Goal: Transaction & Acquisition: Purchase product/service

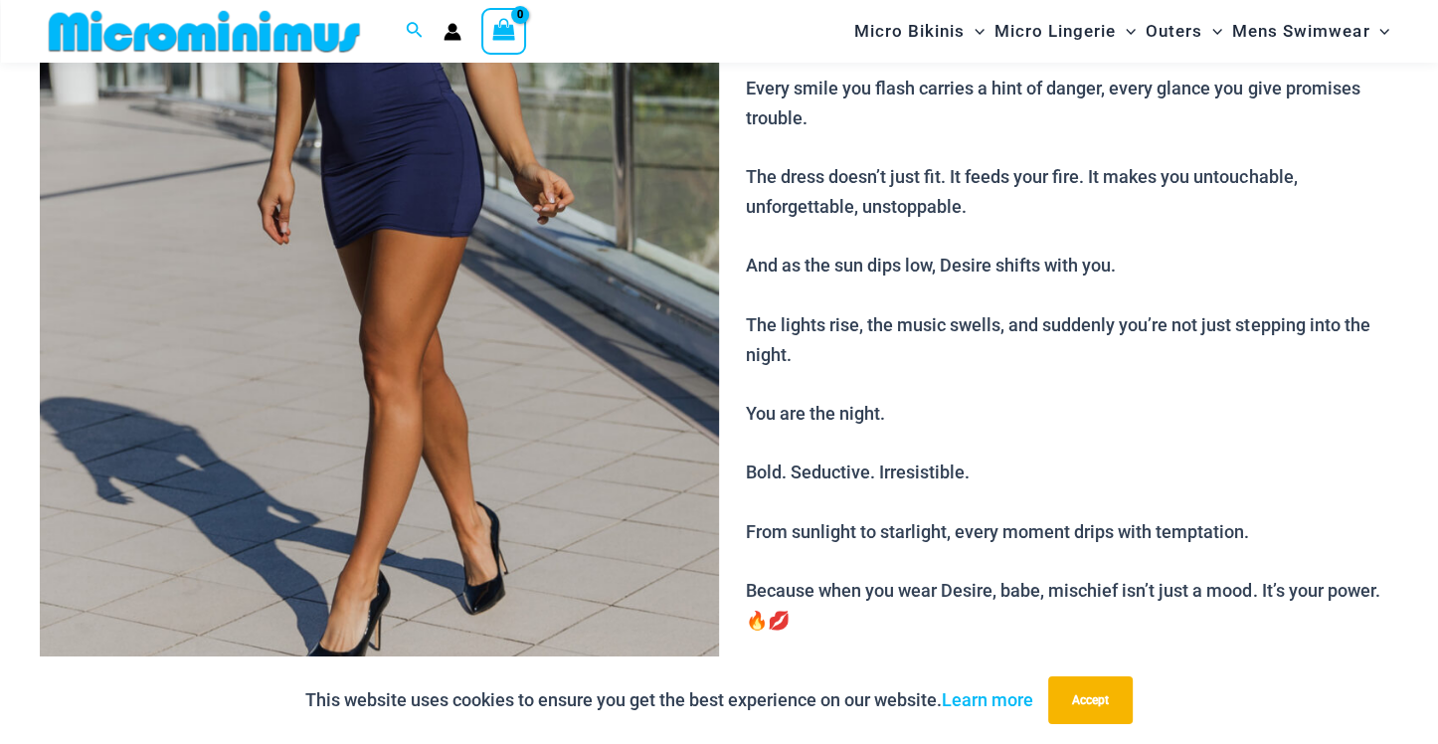
scroll to position [509, 0]
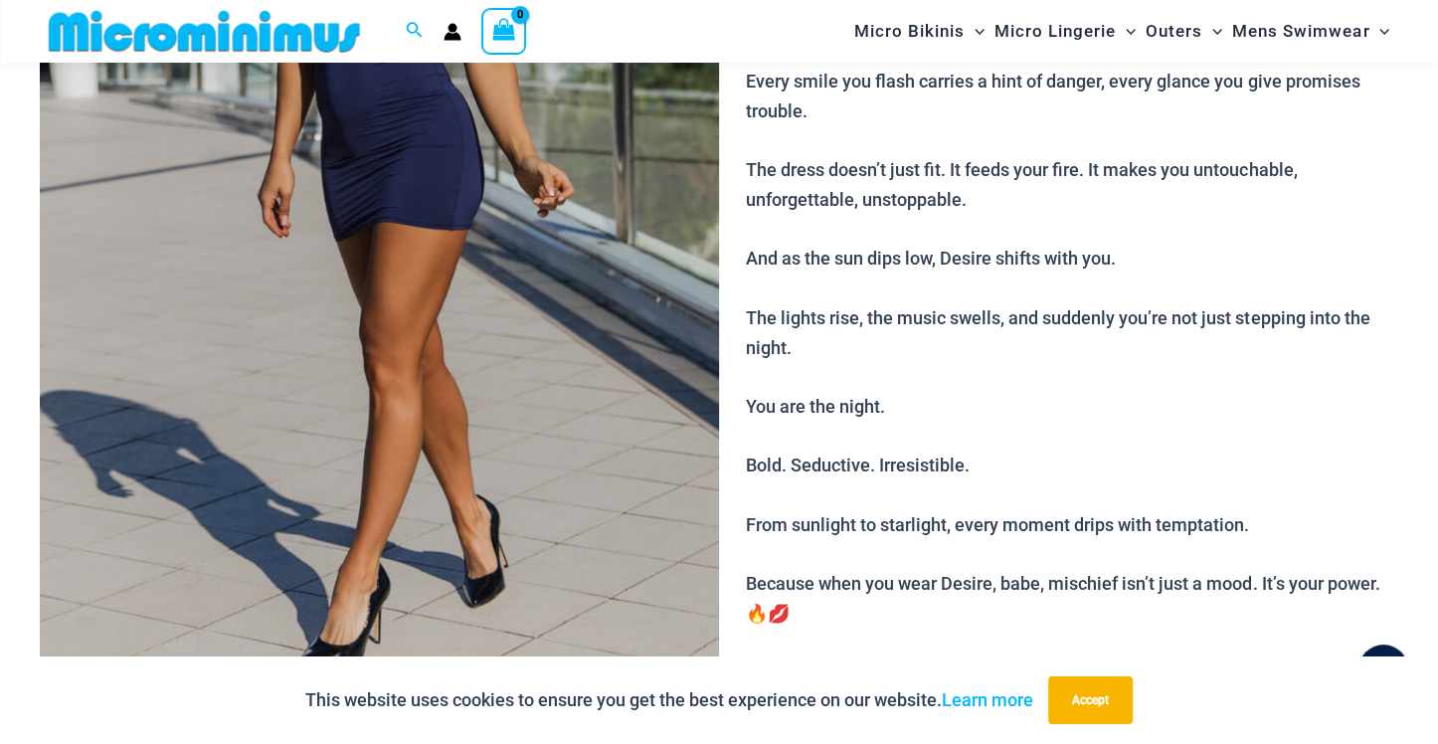
click at [406, 279] on img at bounding box center [379, 182] width 679 height 1020
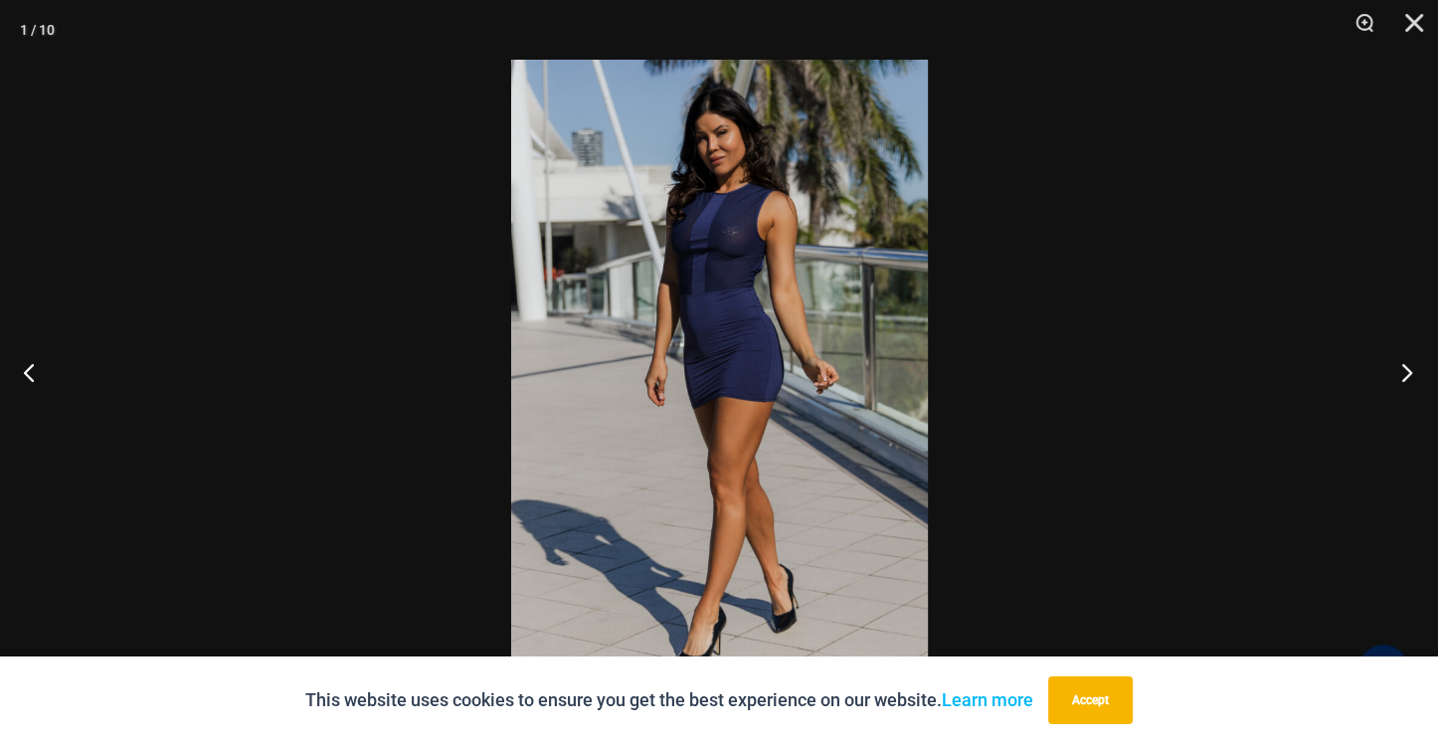
click at [1403, 375] on button "Next" at bounding box center [1401, 371] width 75 height 99
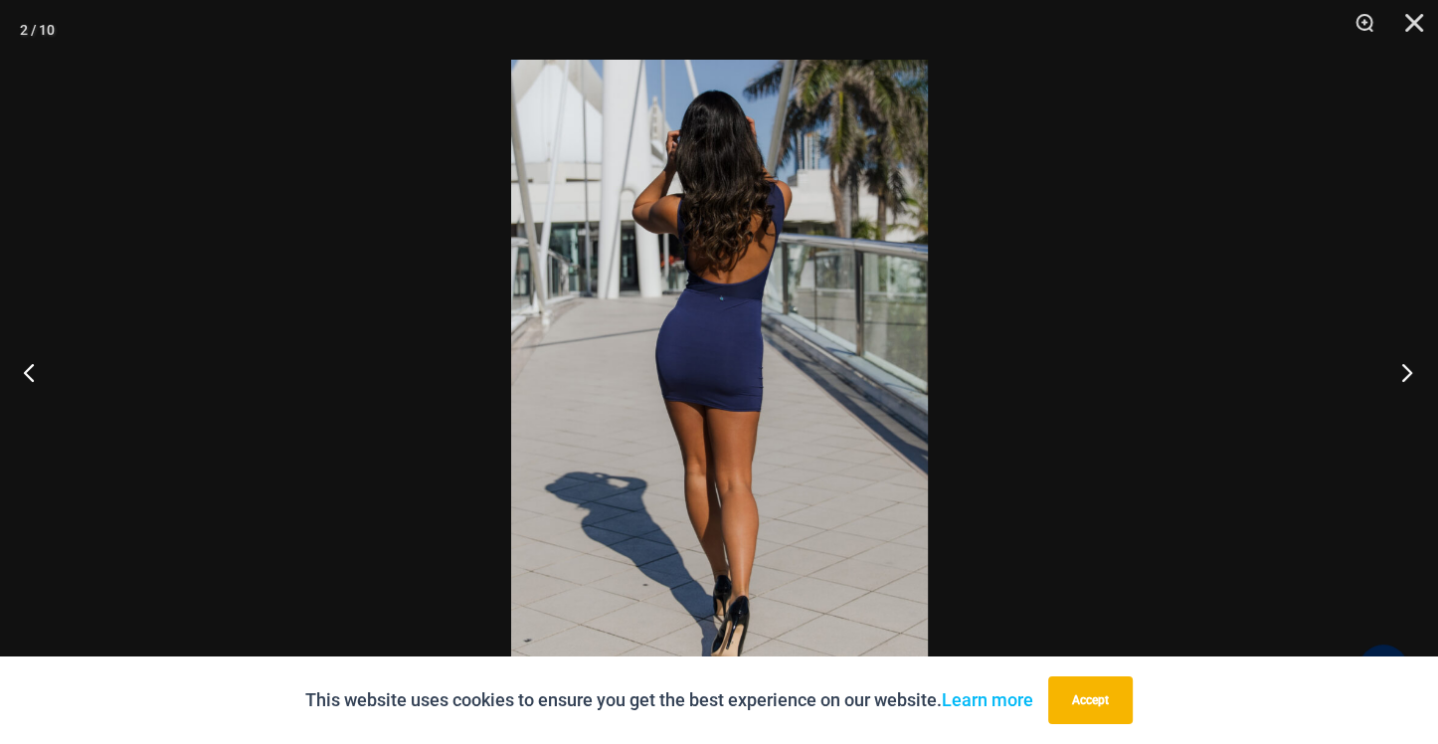
click at [1403, 375] on button "Next" at bounding box center [1401, 371] width 75 height 99
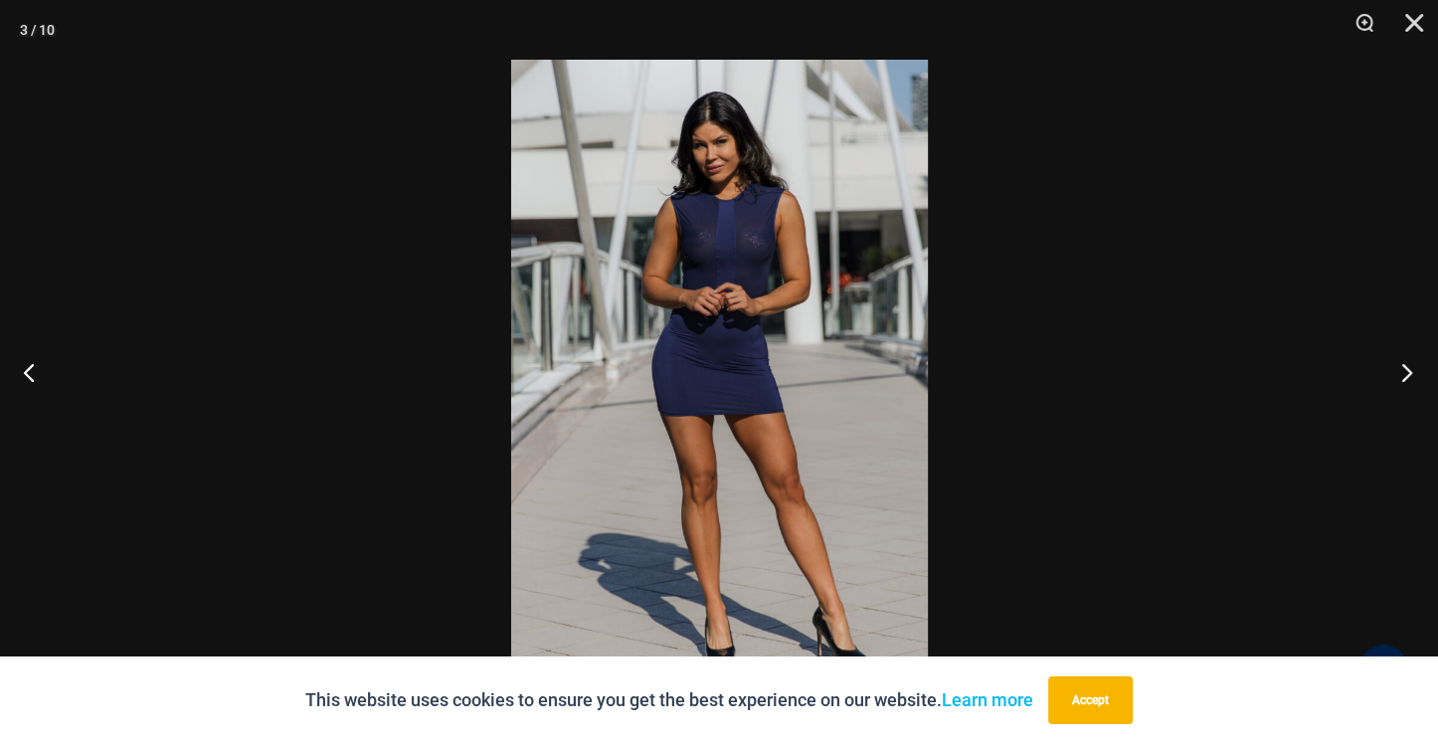
click at [1403, 375] on button "Next" at bounding box center [1401, 371] width 75 height 99
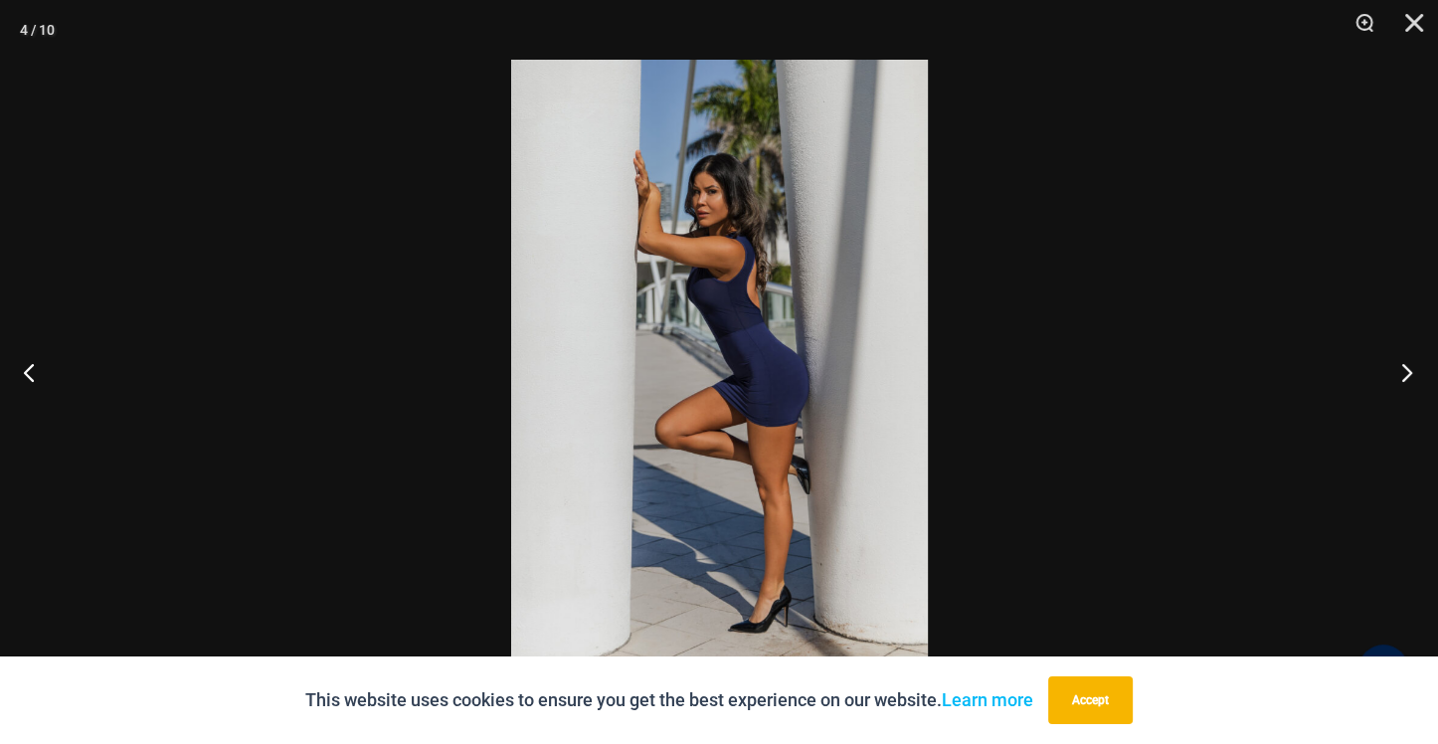
click at [1403, 375] on button "Next" at bounding box center [1401, 371] width 75 height 99
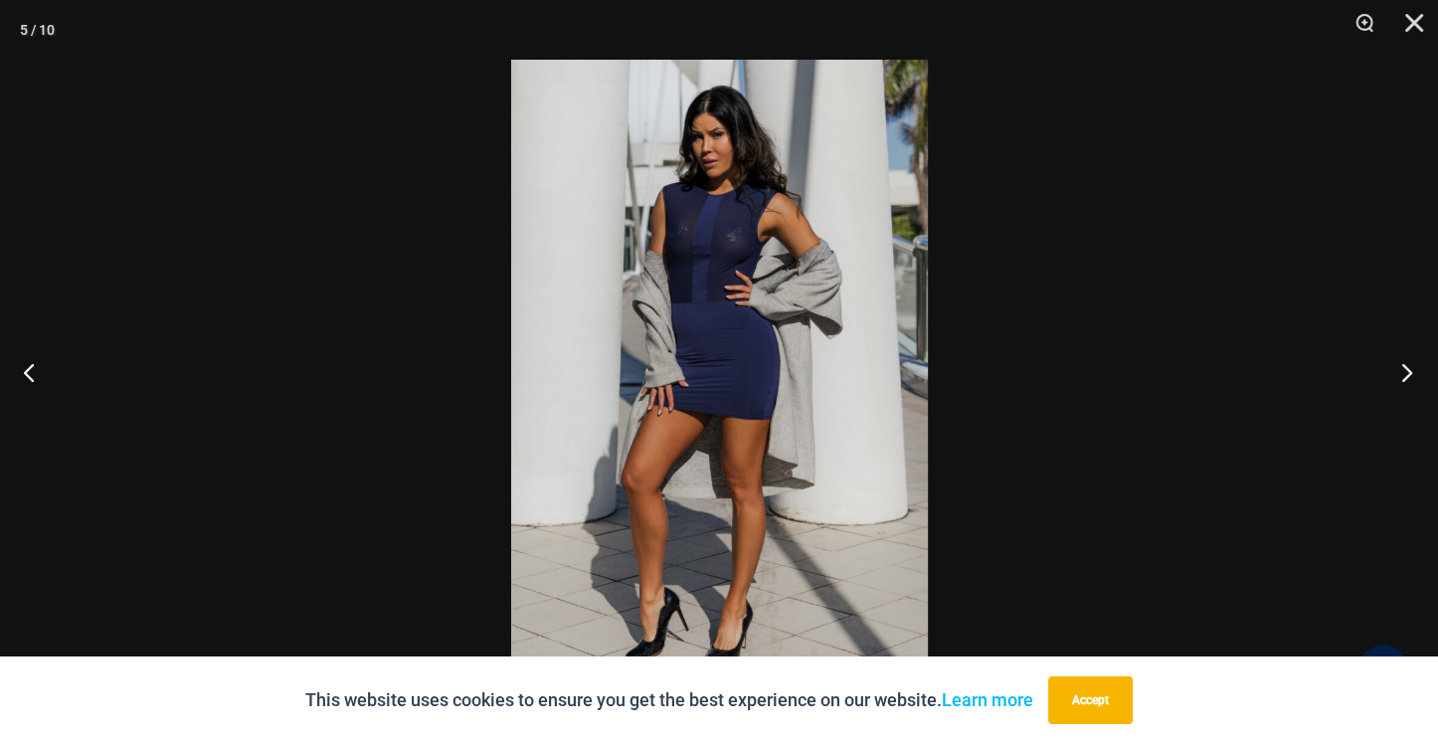
click at [1403, 375] on button "Next" at bounding box center [1401, 371] width 75 height 99
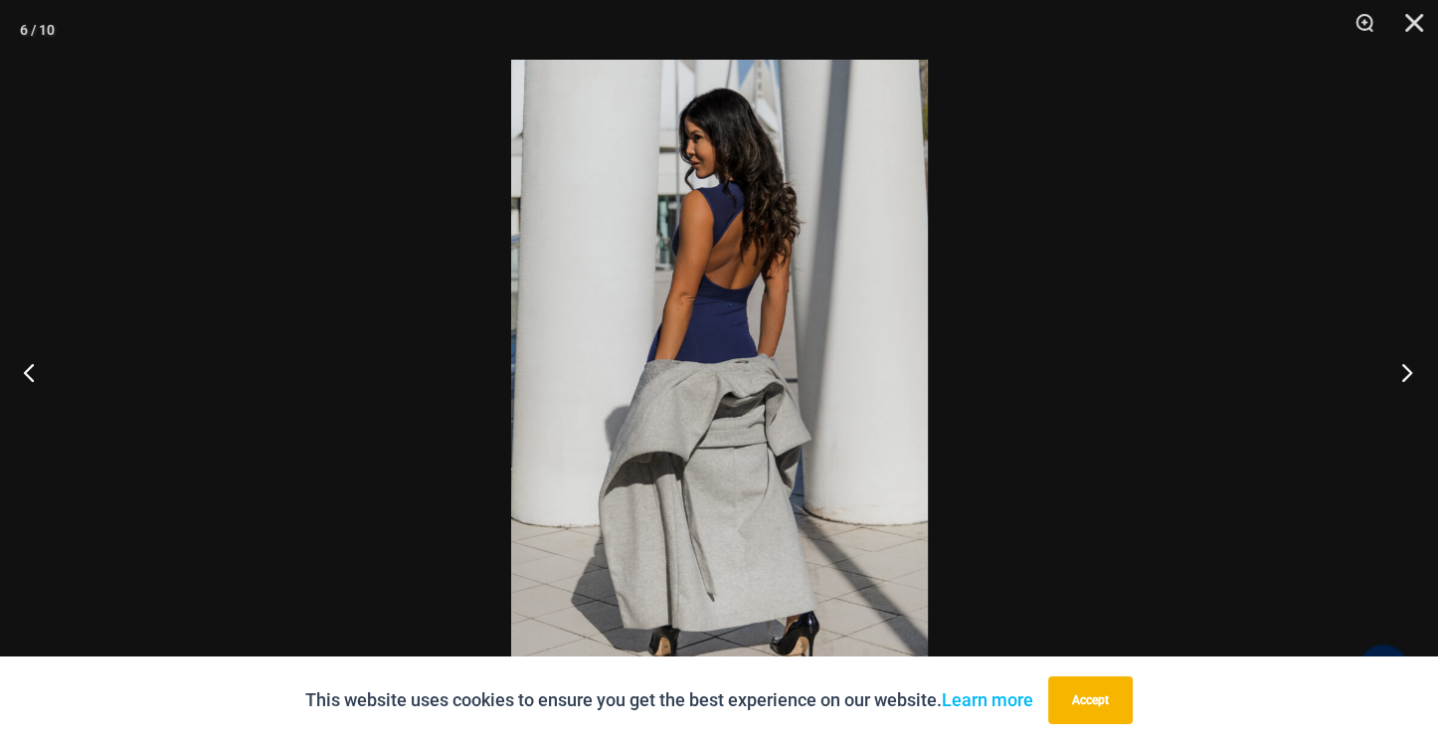
click at [1403, 375] on button "Next" at bounding box center [1401, 371] width 75 height 99
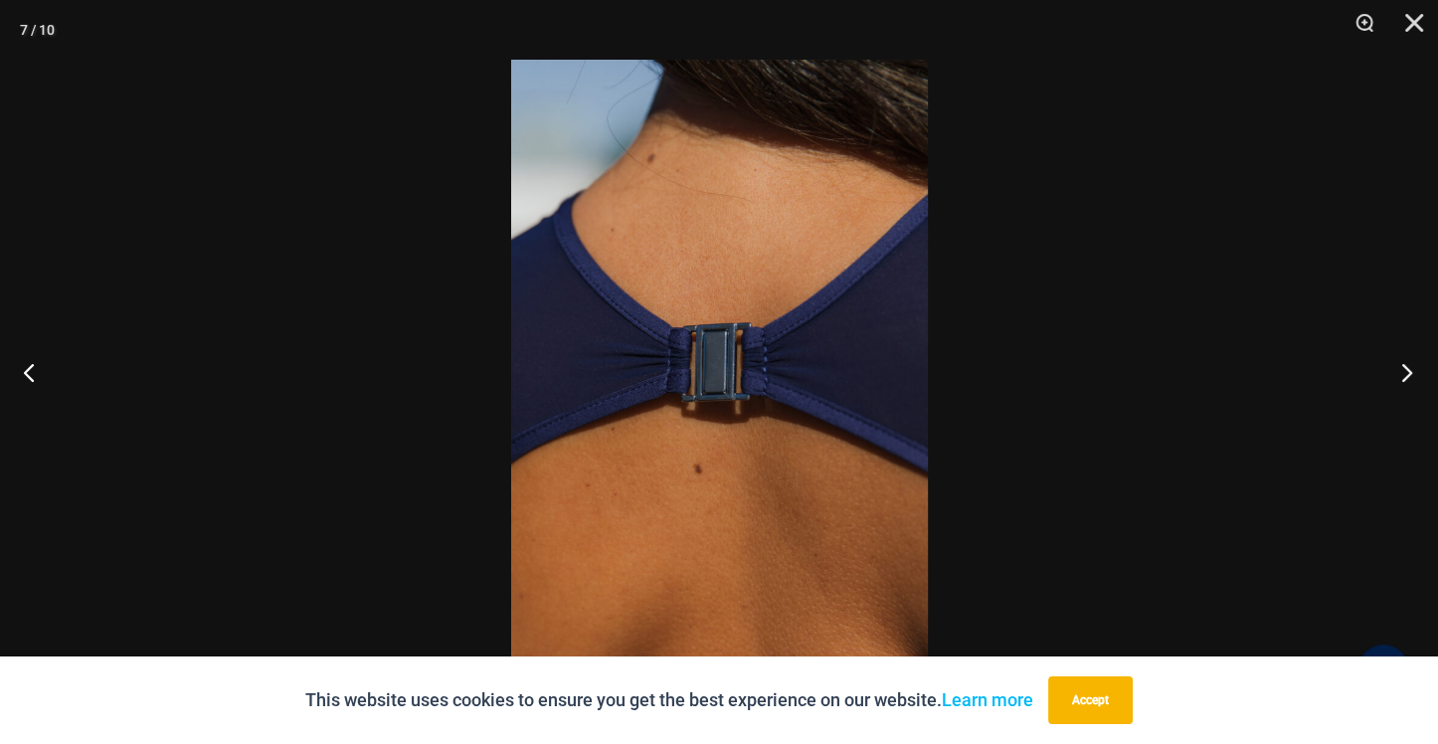
click at [1403, 375] on button "Next" at bounding box center [1401, 371] width 75 height 99
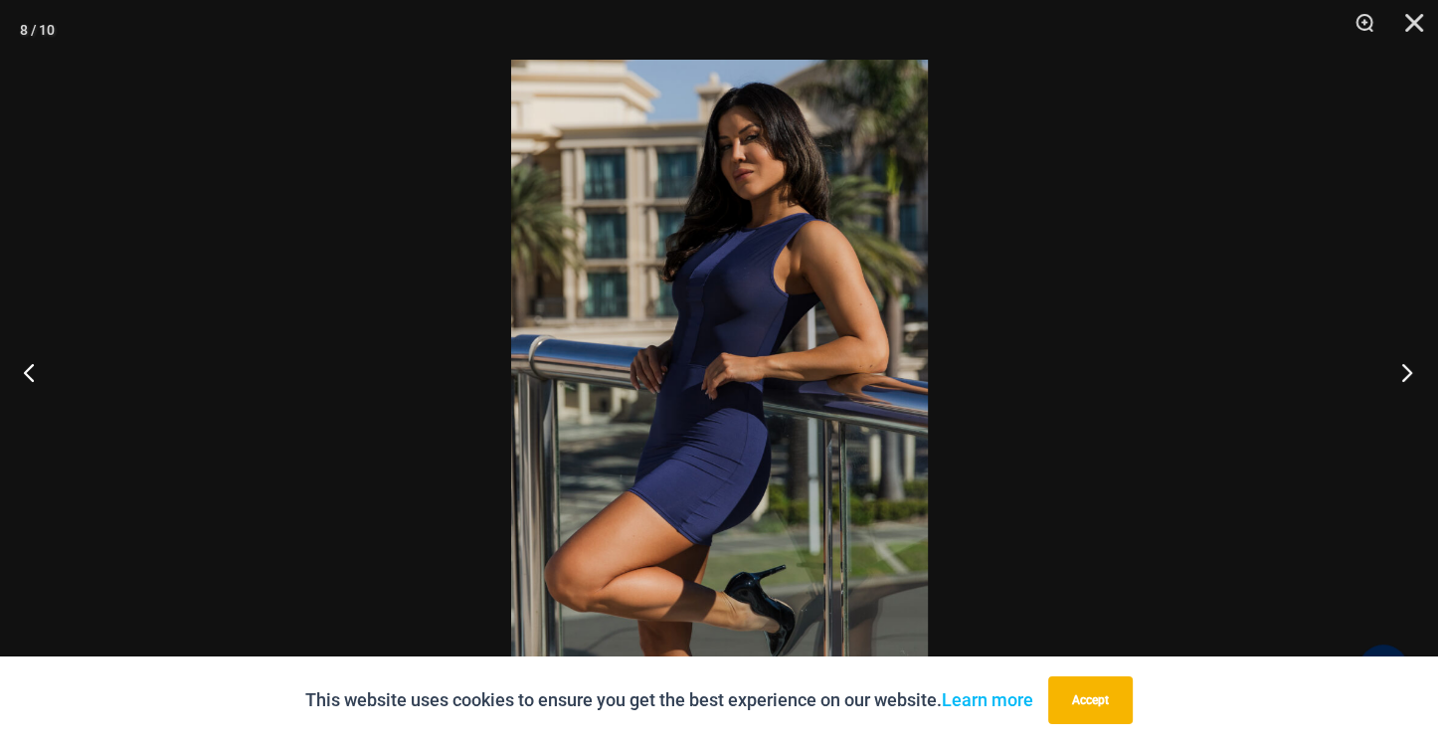
click at [1403, 375] on button "Next" at bounding box center [1401, 371] width 75 height 99
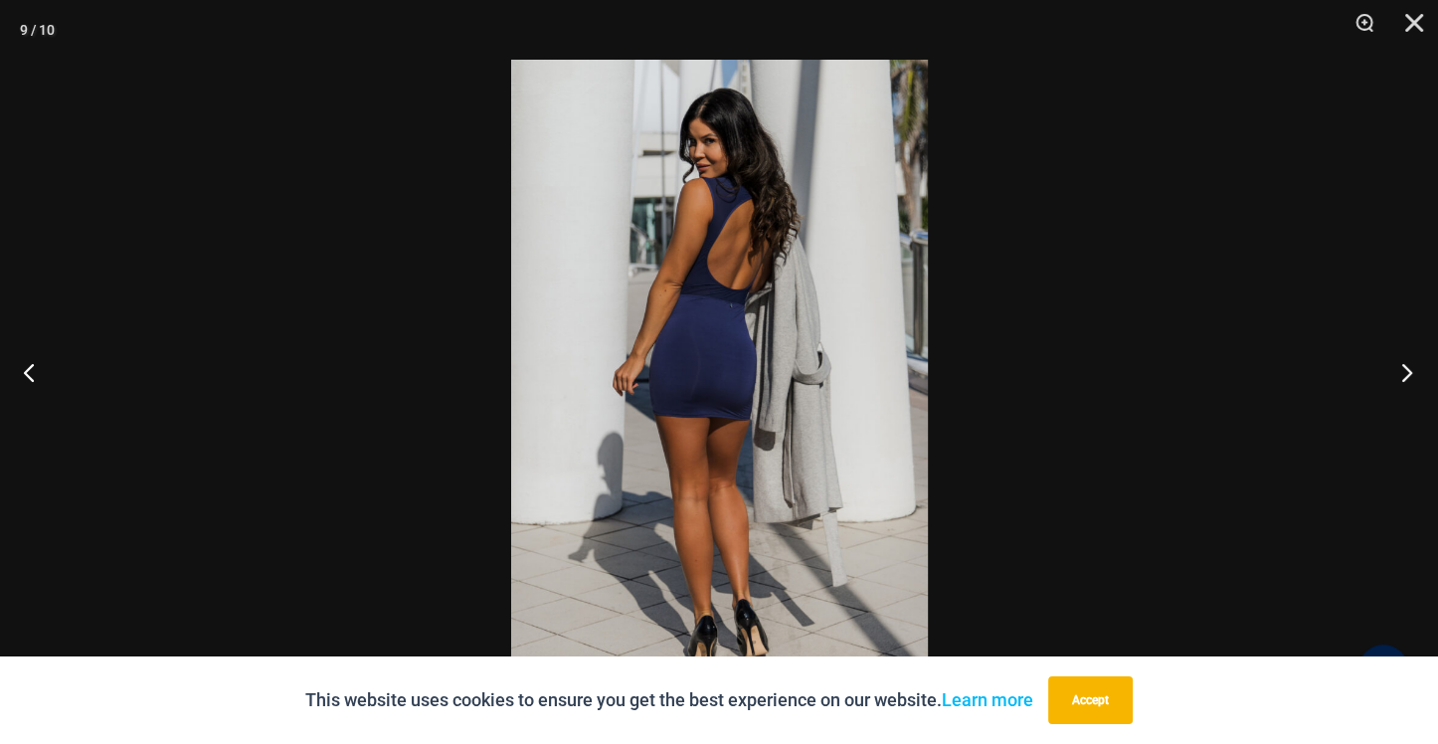
click at [1403, 375] on button "Next" at bounding box center [1401, 371] width 75 height 99
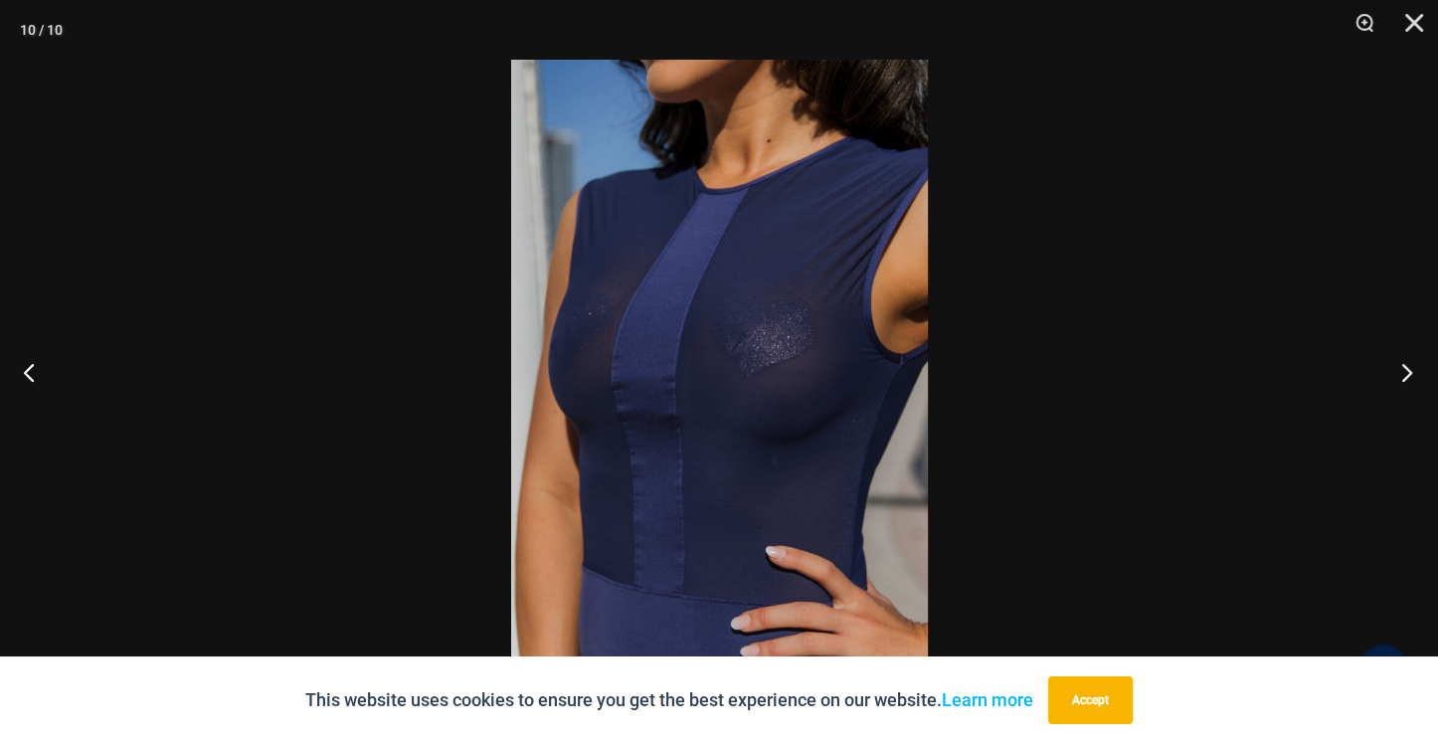
click at [1403, 375] on button "Next" at bounding box center [1401, 371] width 75 height 99
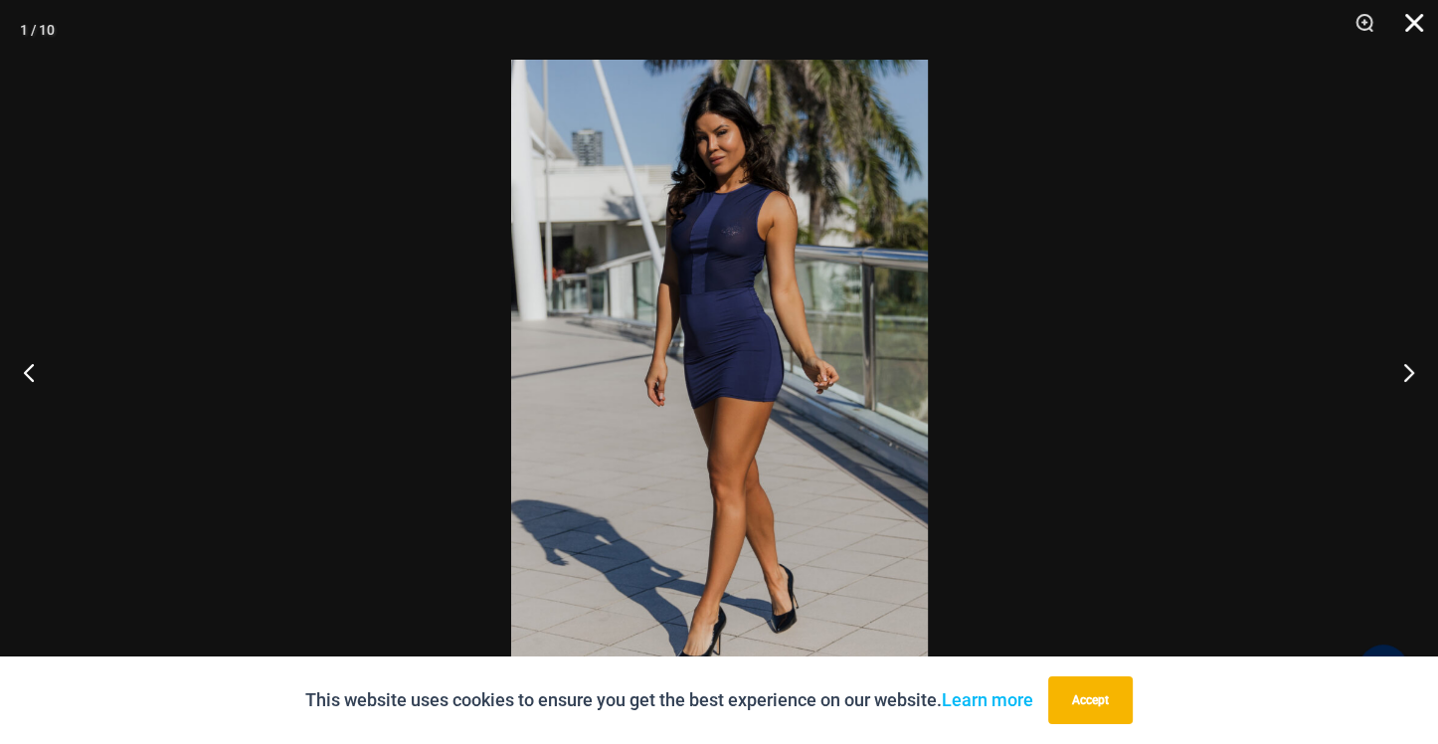
click at [1406, 25] on button "Close" at bounding box center [1408, 30] width 50 height 60
